Goal: Task Accomplishment & Management: Complete application form

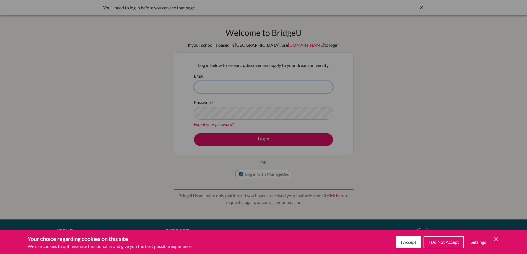
type input "[EMAIL_ADDRESS][DOMAIN_NAME]"
click at [400, 241] on button "I Accept" at bounding box center [408, 242] width 25 height 12
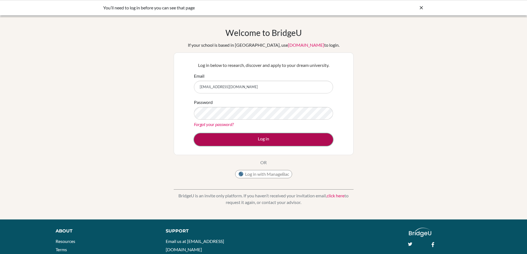
click at [252, 139] on button "Log in" at bounding box center [263, 139] width 139 height 13
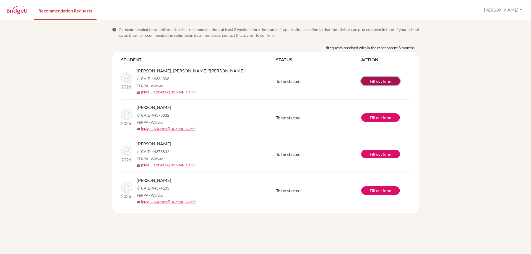
click at [378, 78] on link "Fill out form" at bounding box center [380, 81] width 39 height 9
click at [372, 117] on link "Fill out form" at bounding box center [380, 117] width 39 height 9
